Goal: Transaction & Acquisition: Purchase product/service

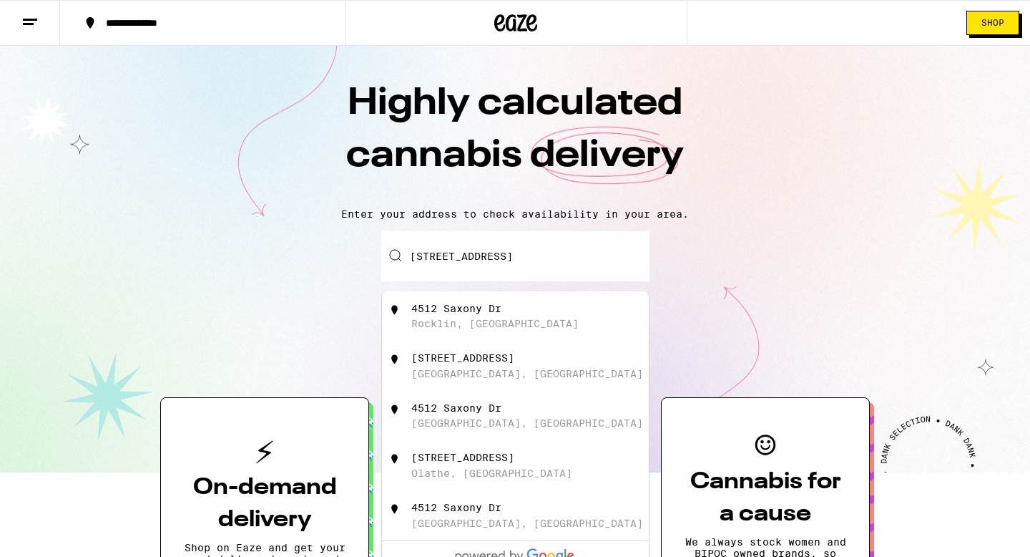
click at [493, 318] on div "[STREET_ADDRESS][PERSON_NAME]" at bounding box center [538, 316] width 255 height 27
type input "[STREET_ADDRESS]"
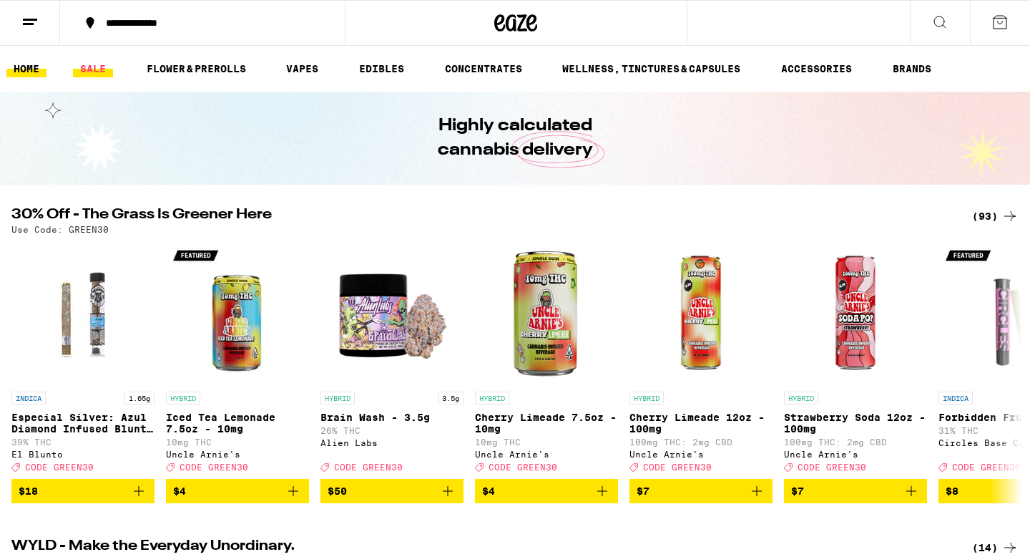
click at [97, 72] on link "SALE" at bounding box center [93, 68] width 40 height 17
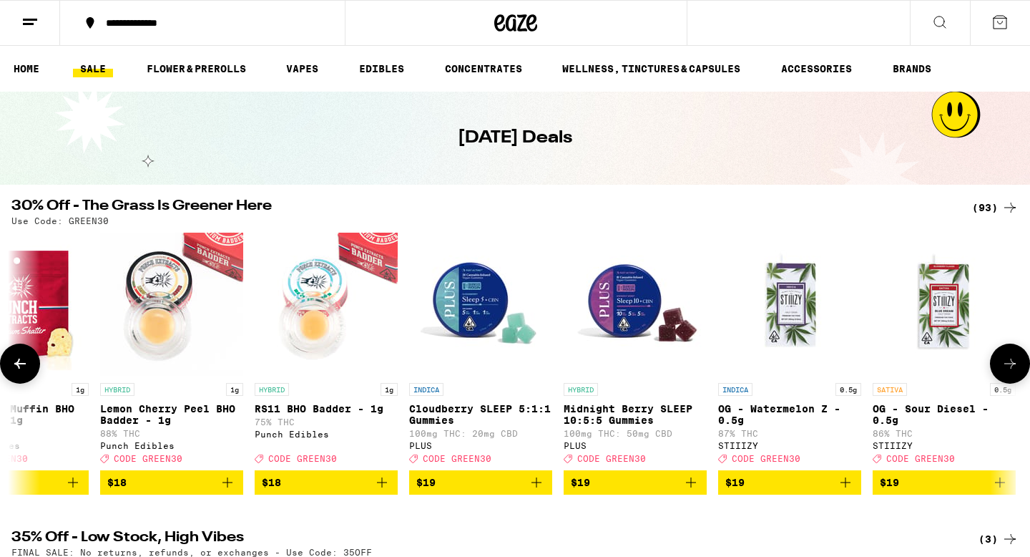
scroll to position [0, 3004]
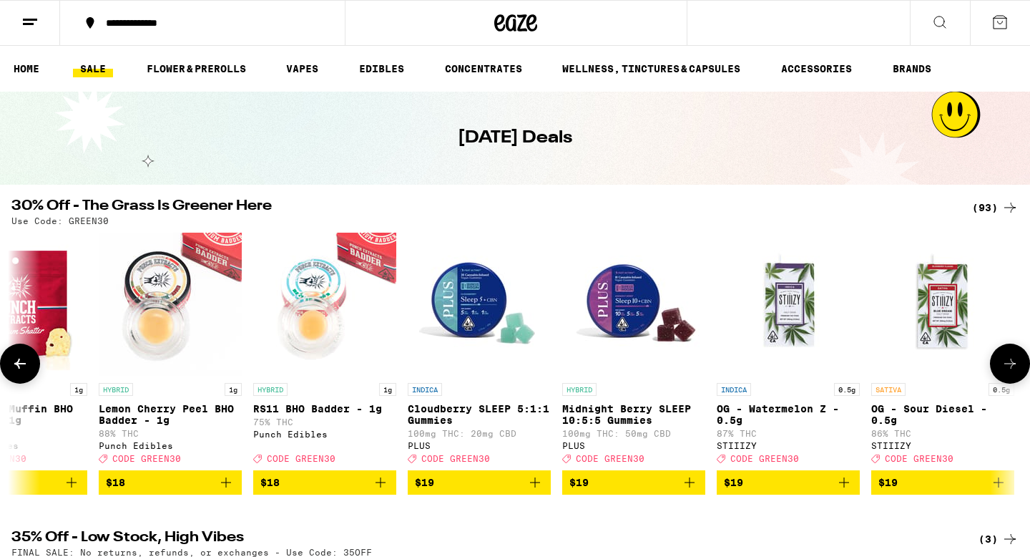
click at [693, 491] on icon "Add to bag" at bounding box center [689, 482] width 17 height 17
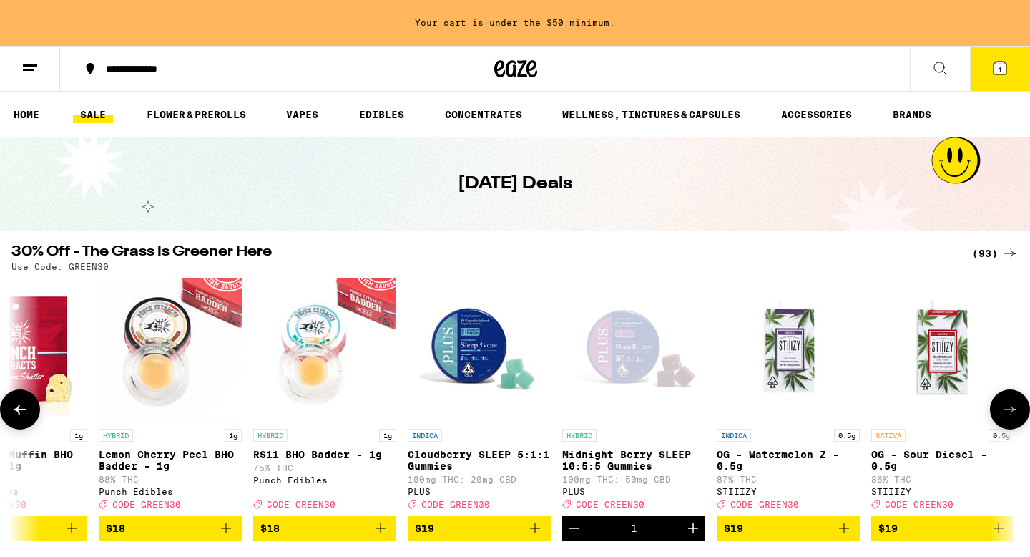
click at [694, 537] on icon "Increment" at bounding box center [693, 528] width 17 height 17
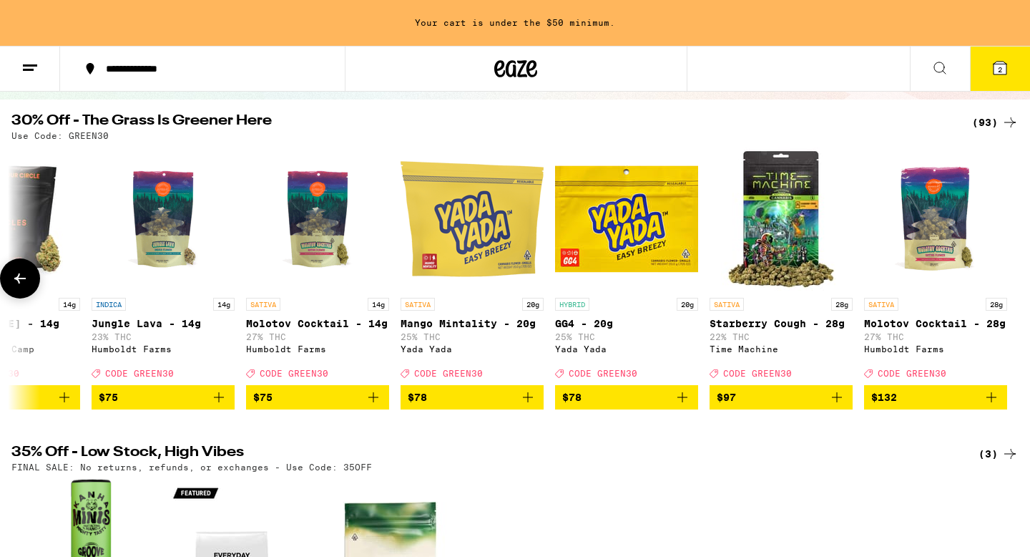
scroll to position [0, 0]
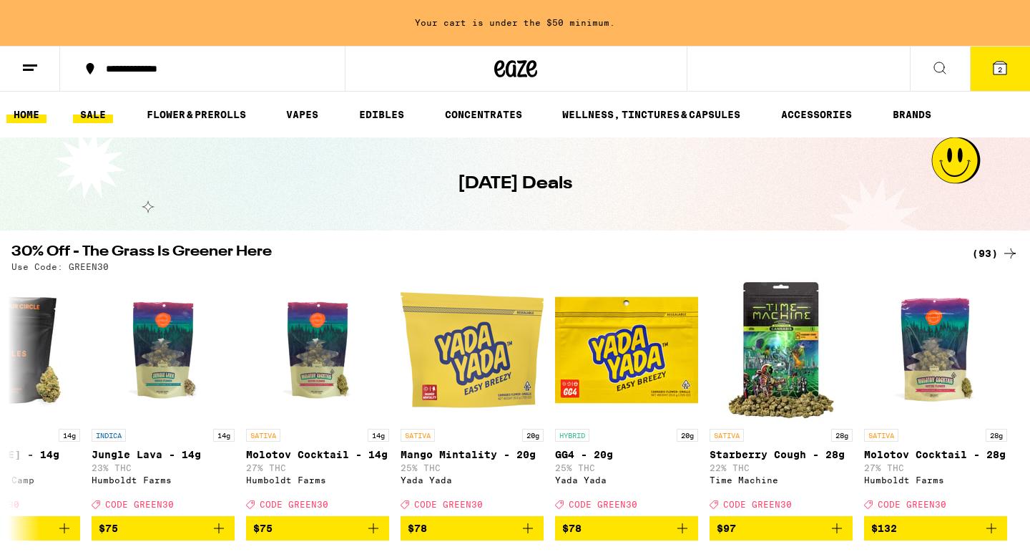
click at [27, 112] on link "HOME" at bounding box center [26, 114] width 40 height 17
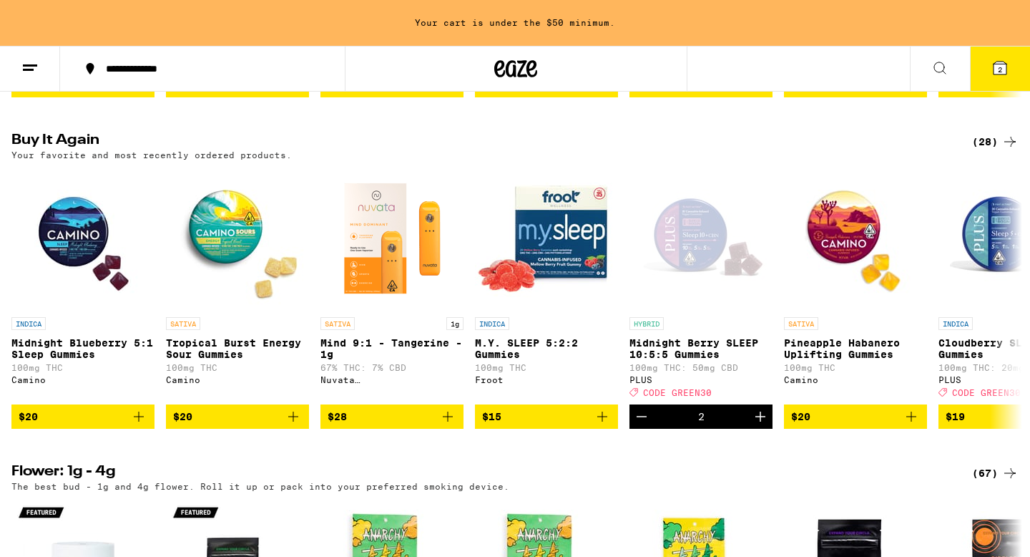
scroll to position [1101, 0]
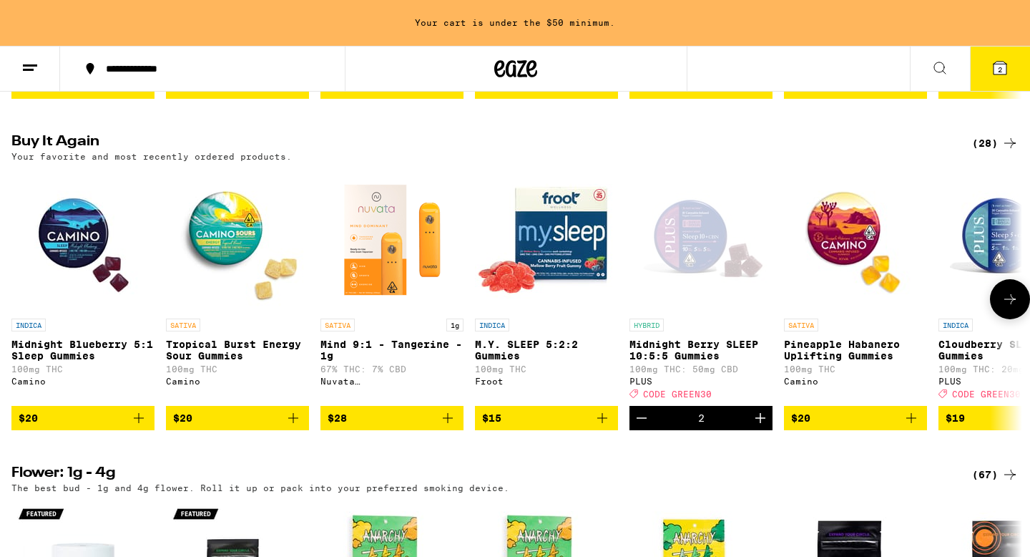
click at [140, 427] on icon "Add to bag" at bounding box center [138, 417] width 17 height 17
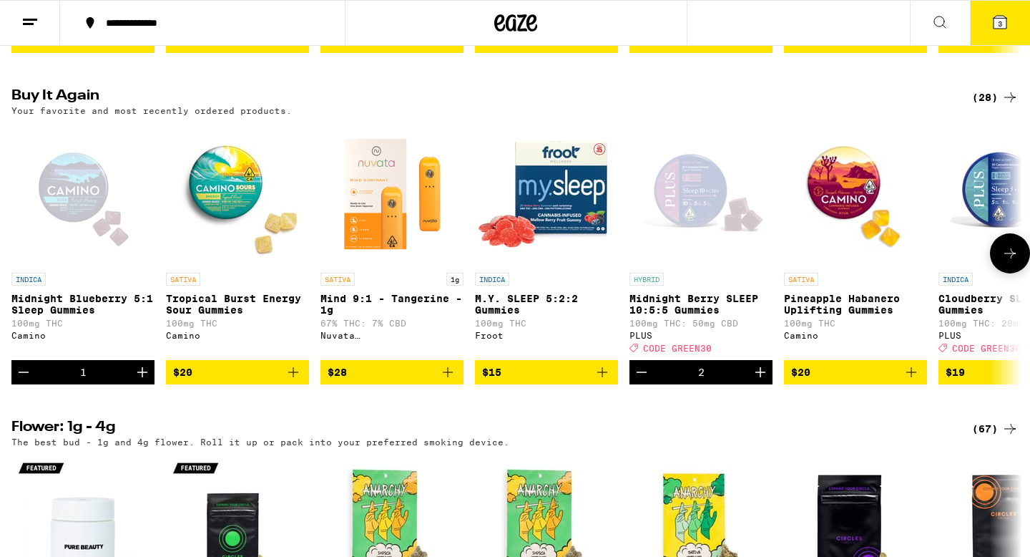
scroll to position [1055, 0]
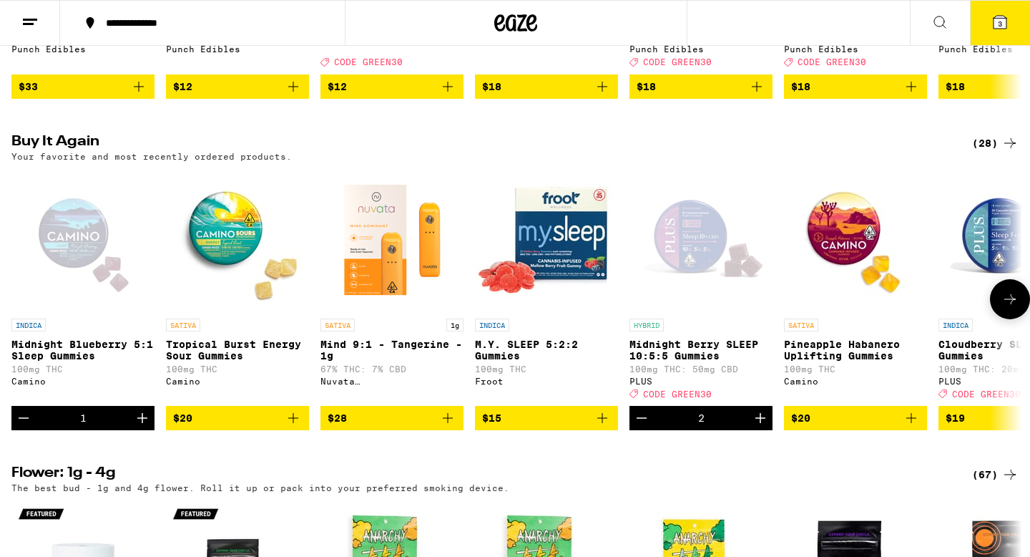
click at [145, 427] on icon "Increment" at bounding box center [142, 417] width 17 height 17
click at [295, 427] on icon "Add to bag" at bounding box center [293, 417] width 17 height 17
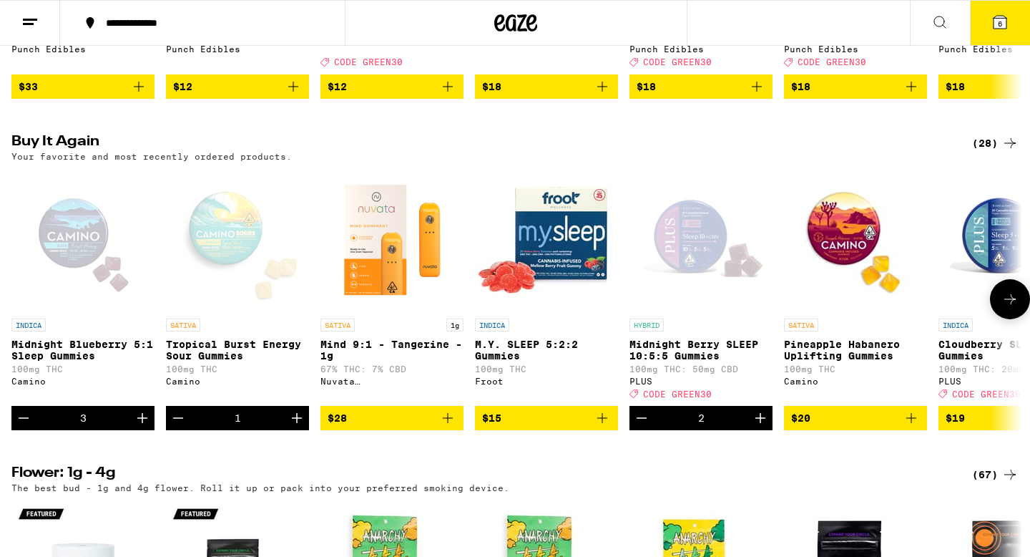
click at [295, 427] on icon "Increment" at bounding box center [296, 417] width 17 height 17
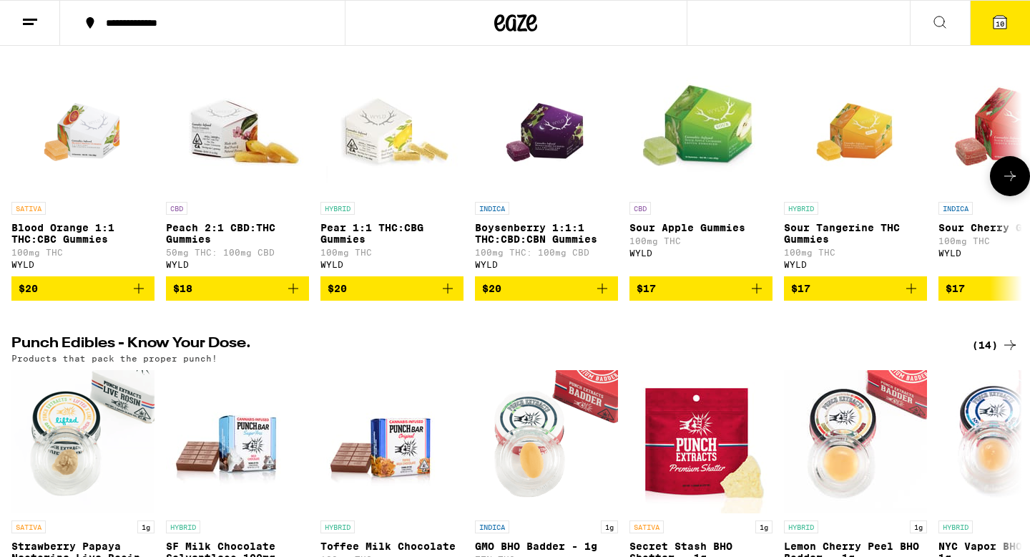
scroll to position [520, 0]
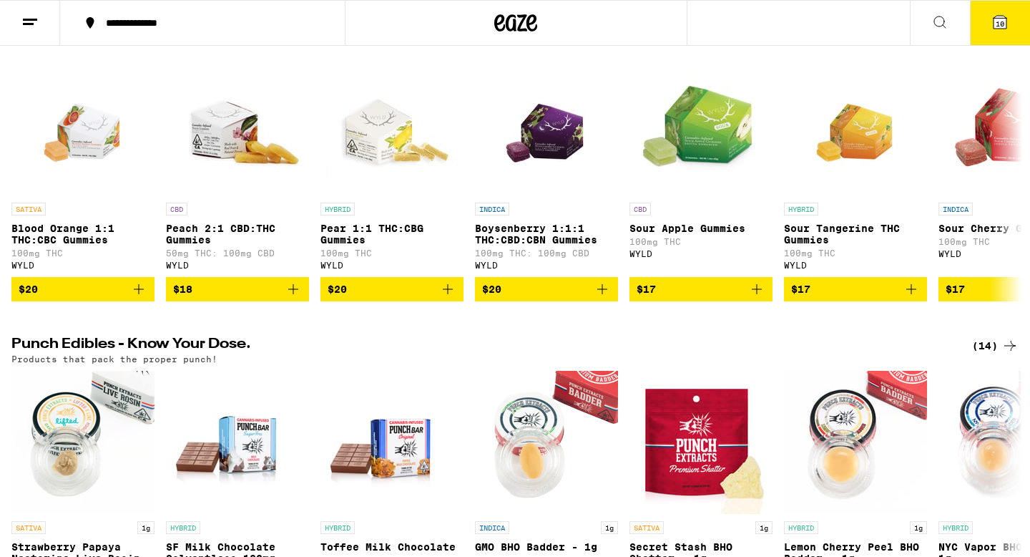
click at [1000, 21] on span "10" at bounding box center [1000, 23] width 9 height 9
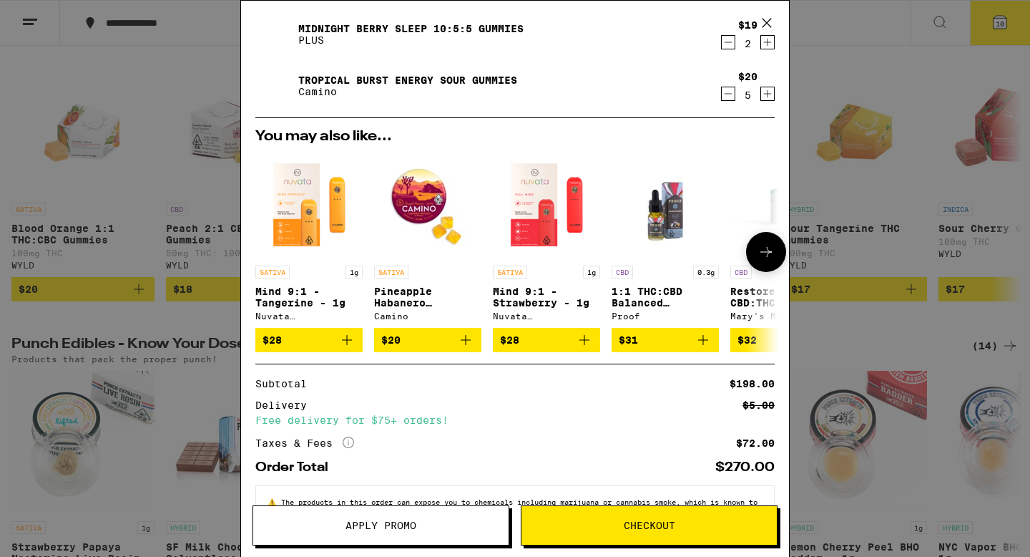
scroll to position [140, 0]
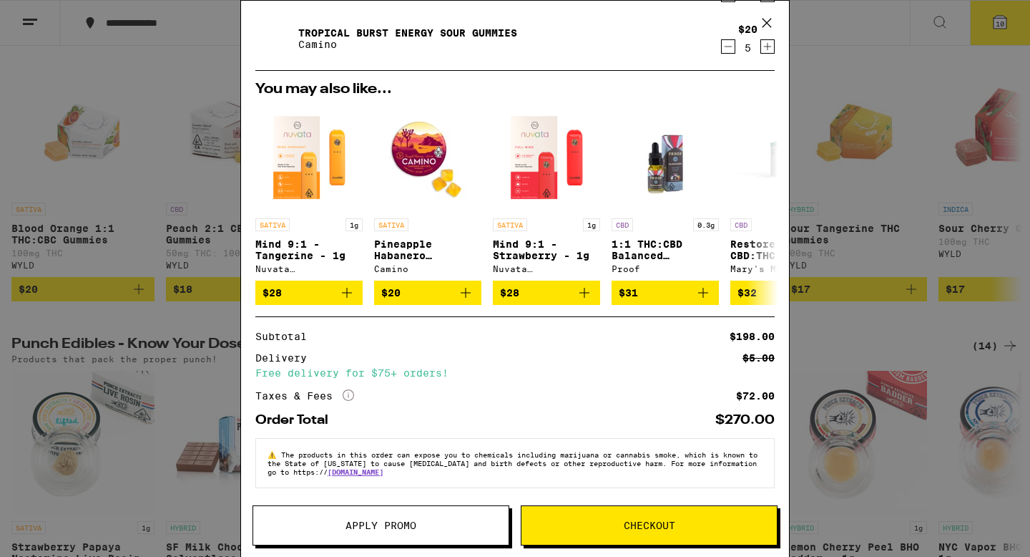
click at [635, 521] on span "Checkout" at bounding box center [650, 525] width 52 height 10
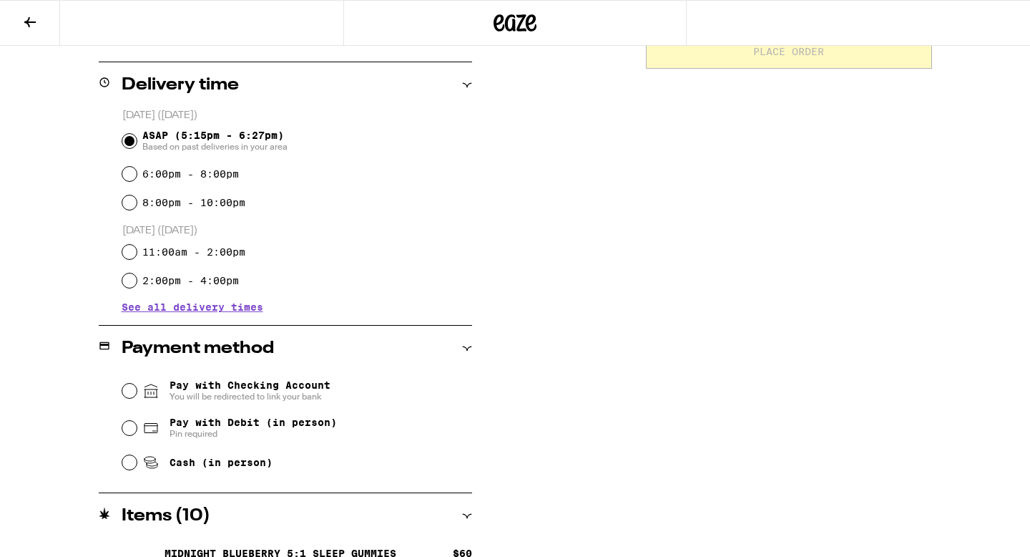
scroll to position [338, 0]
click at [132, 430] on input "Pay with Debit (in person) Pin required" at bounding box center [129, 427] width 14 height 14
radio input "true"
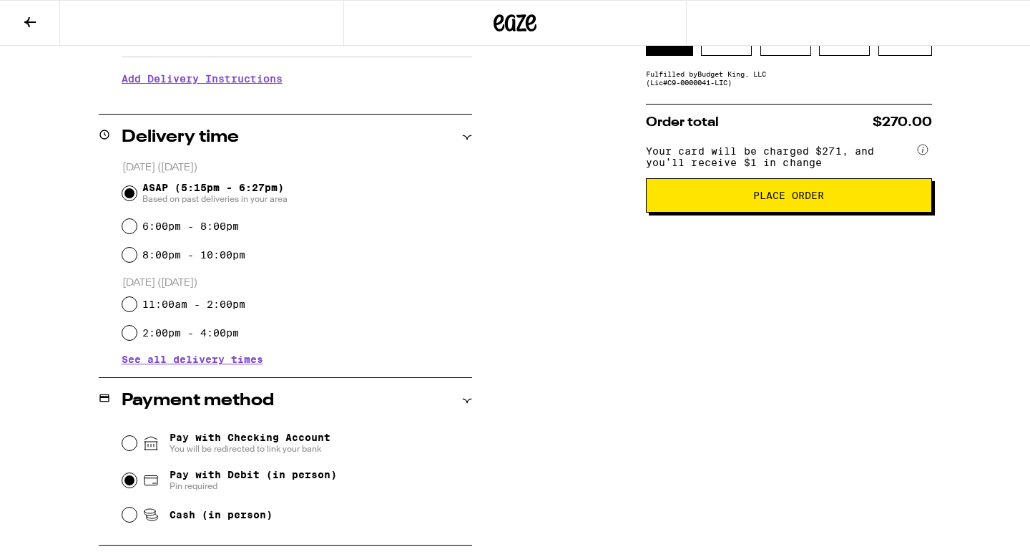
scroll to position [273, 0]
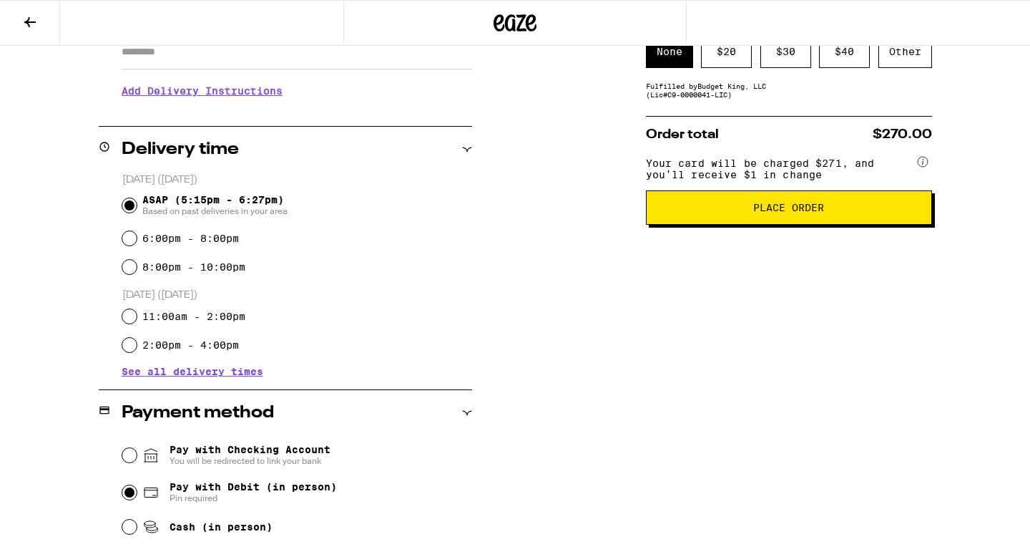
click at [779, 213] on span "Place Order" at bounding box center [789, 208] width 71 height 10
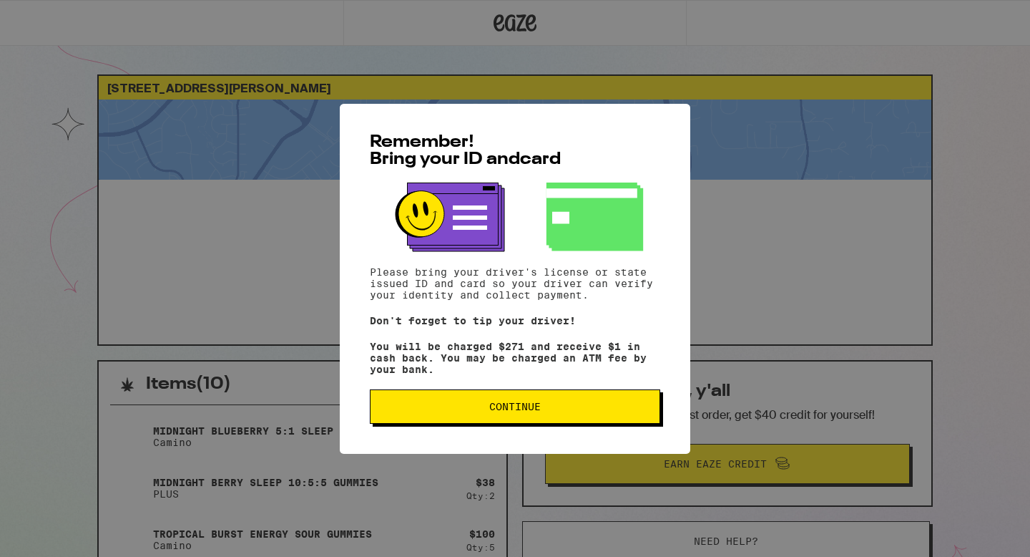
click at [586, 403] on button "Continue" at bounding box center [515, 406] width 291 height 34
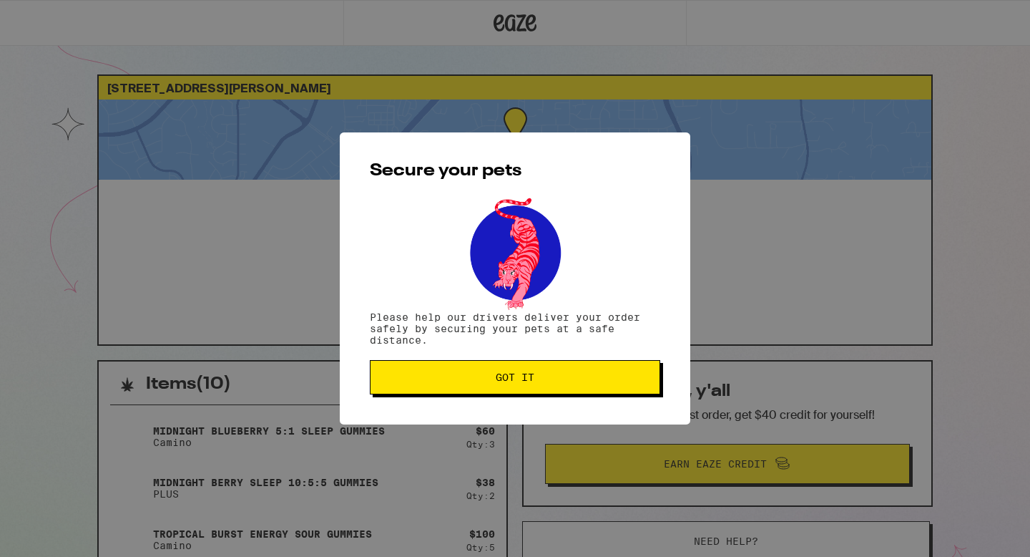
click at [585, 379] on span "Got it" at bounding box center [515, 377] width 266 height 10
